Goal: Find specific page/section: Find specific page/section

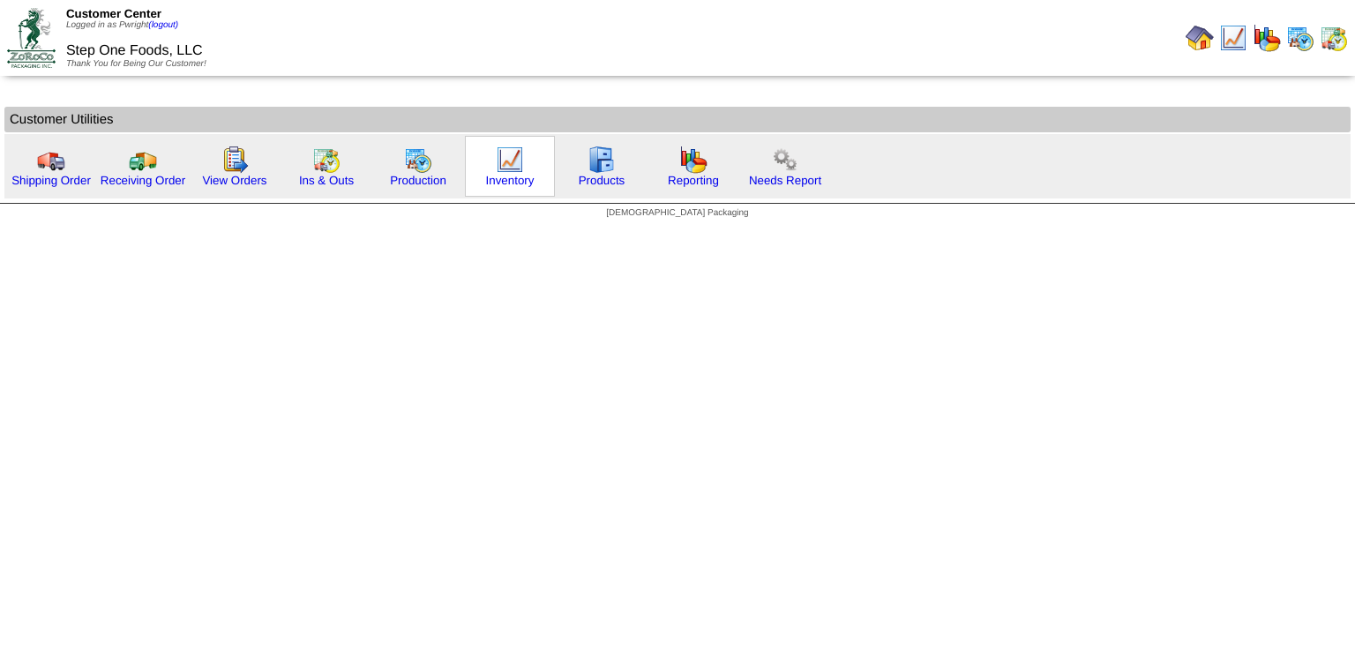
click at [504, 156] on img at bounding box center [510, 160] width 28 height 28
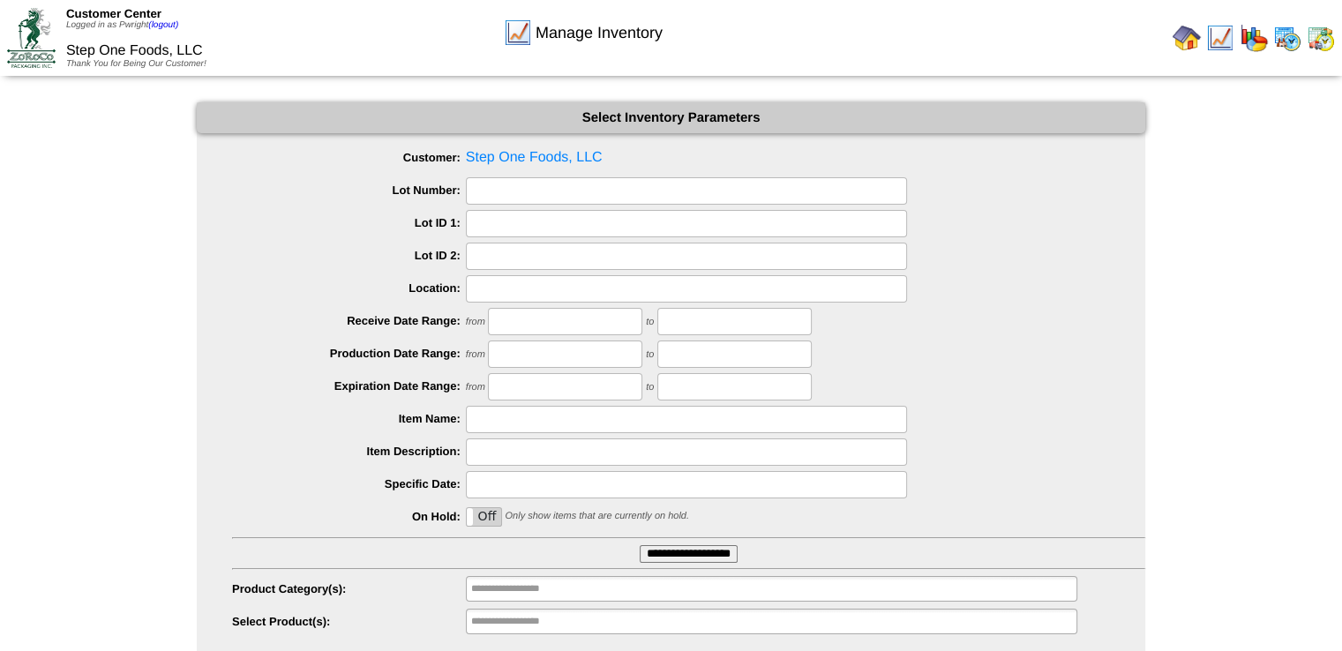
click at [680, 548] on input "**********" at bounding box center [689, 554] width 98 height 18
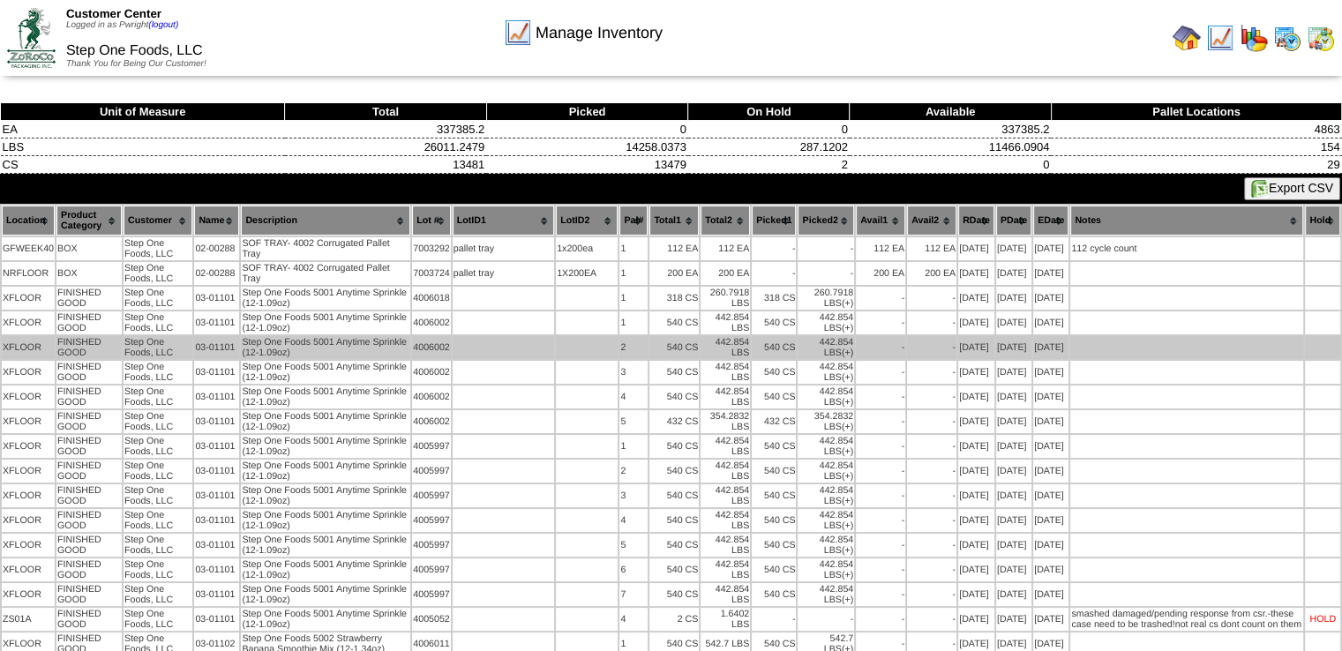
scroll to position [1109, 0]
